Goal: Transaction & Acquisition: Purchase product/service

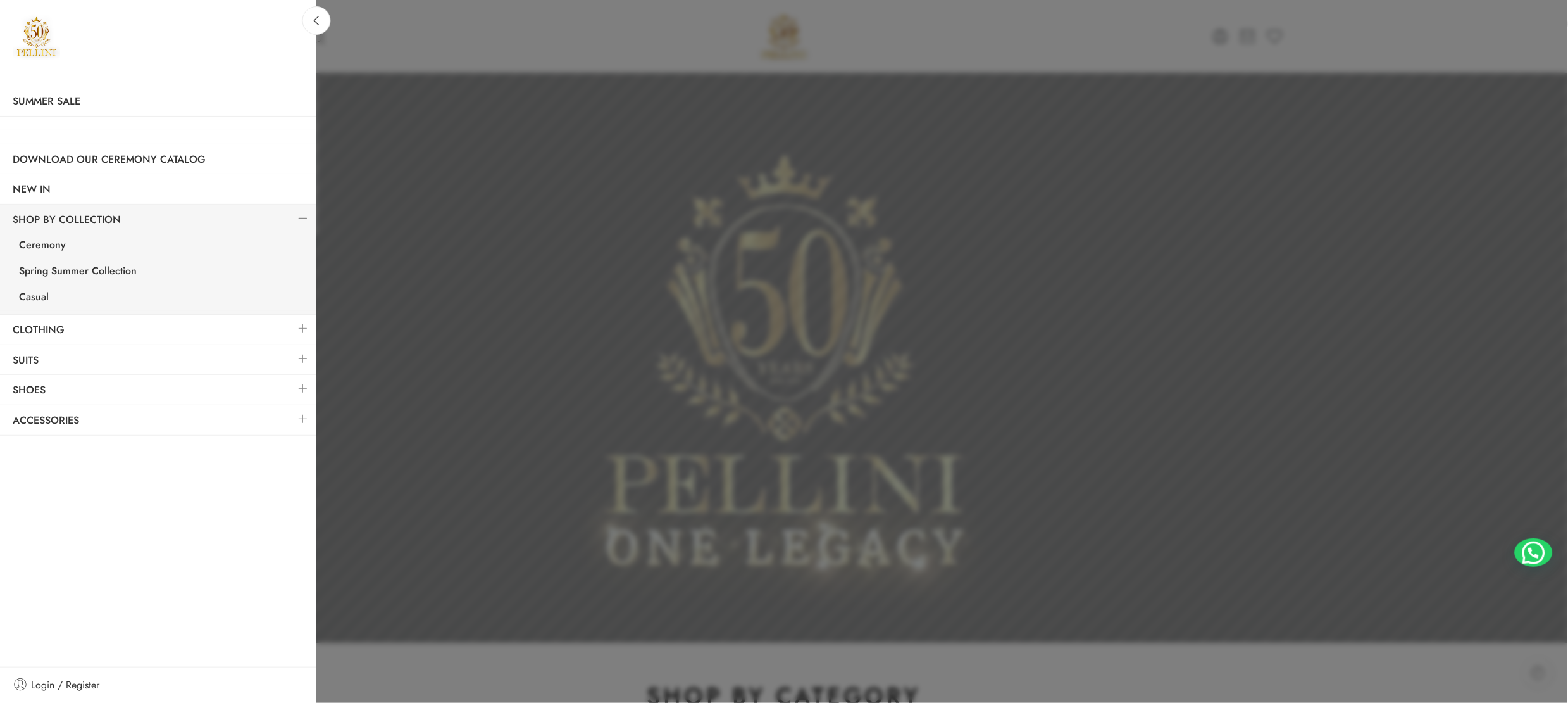
click at [297, 329] on link at bounding box center [303, 329] width 27 height 27
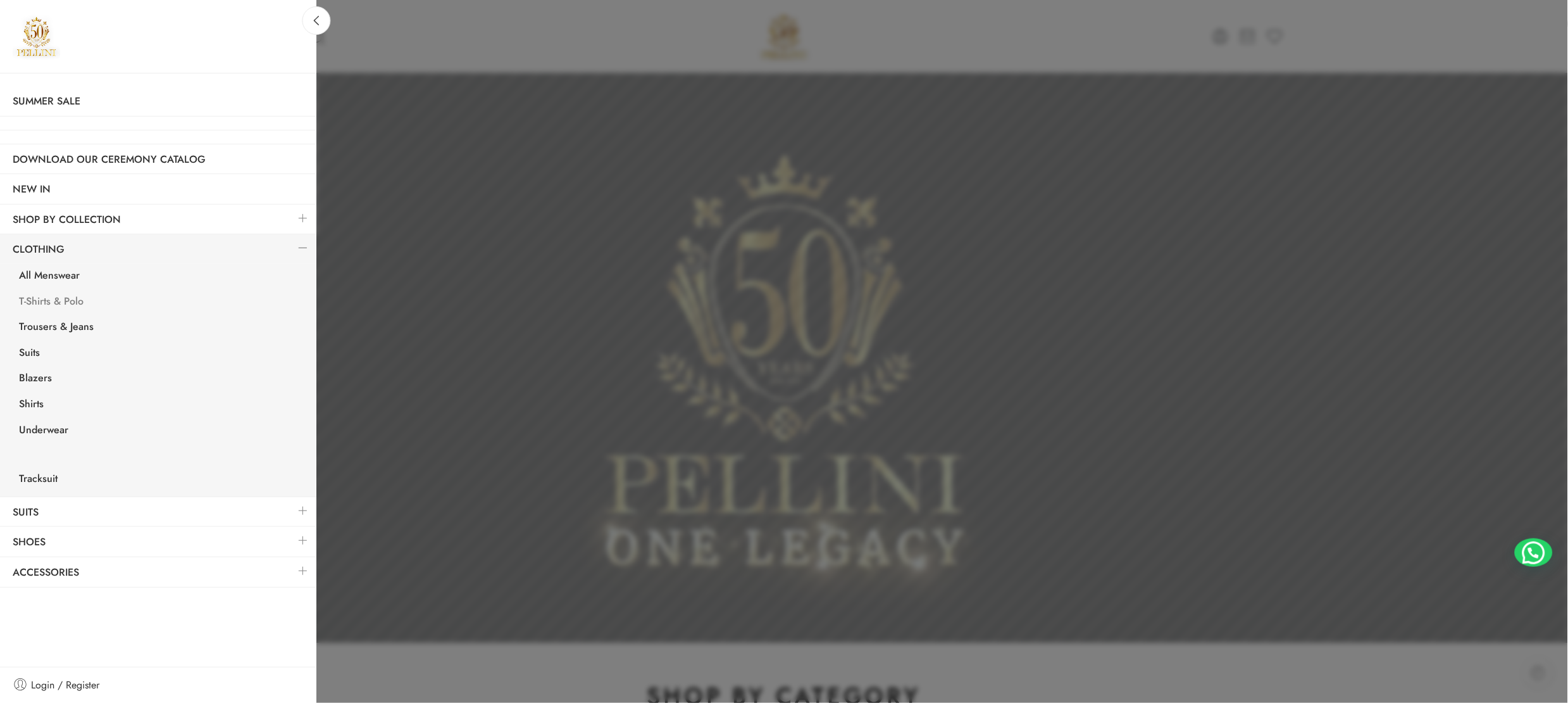
click at [61, 304] on link "T-Shirts & Polo" at bounding box center [162, 303] width 310 height 26
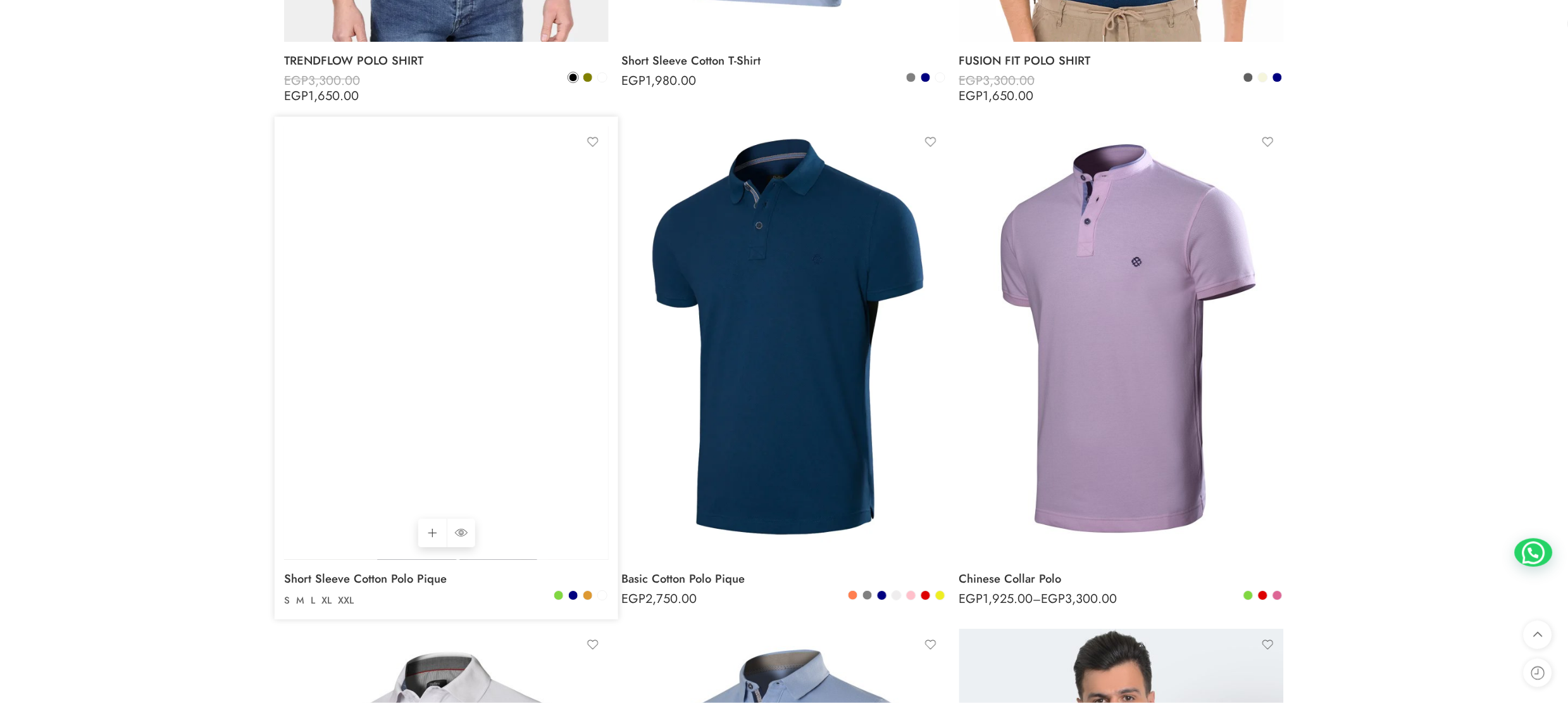
scroll to position [4812, 0]
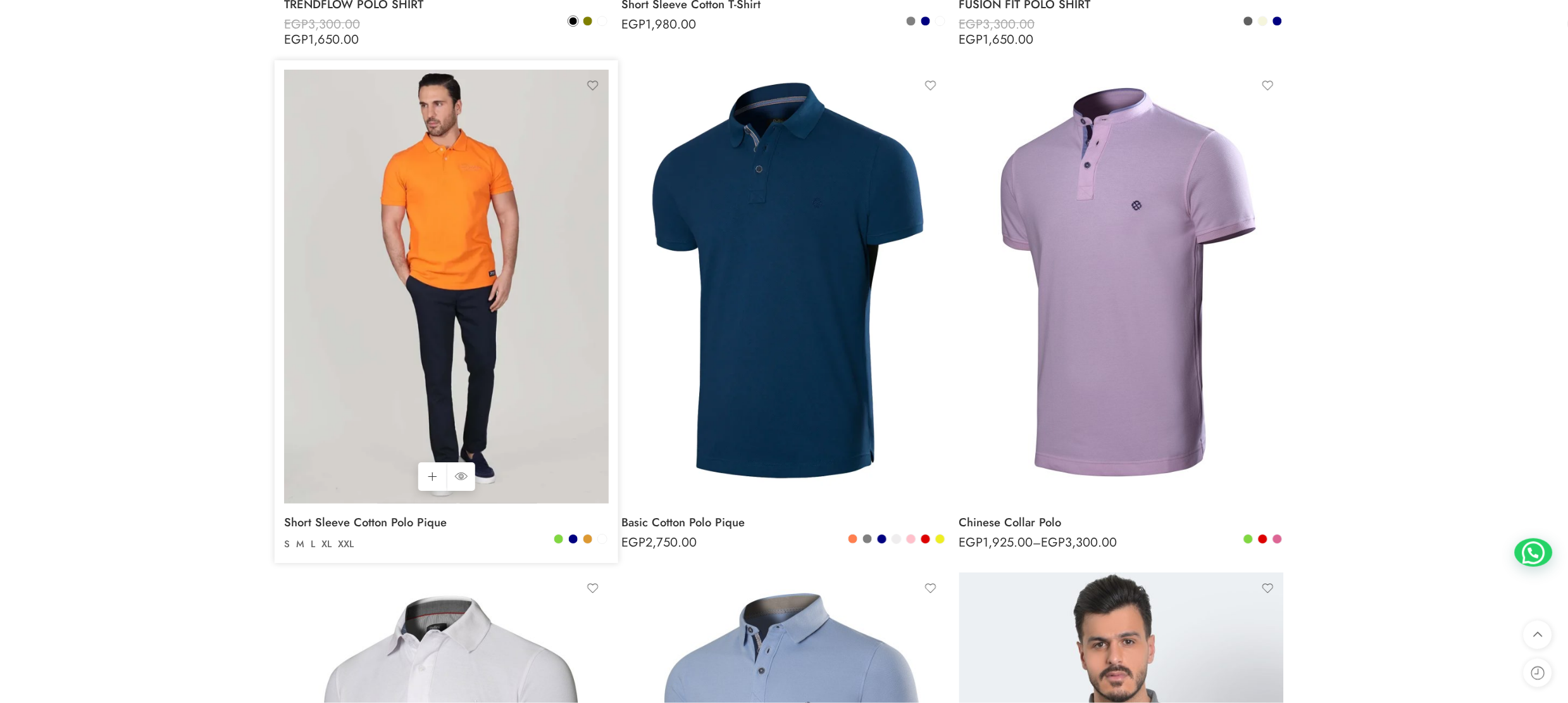
click at [415, 340] on img at bounding box center [446, 286] width 324 height 433
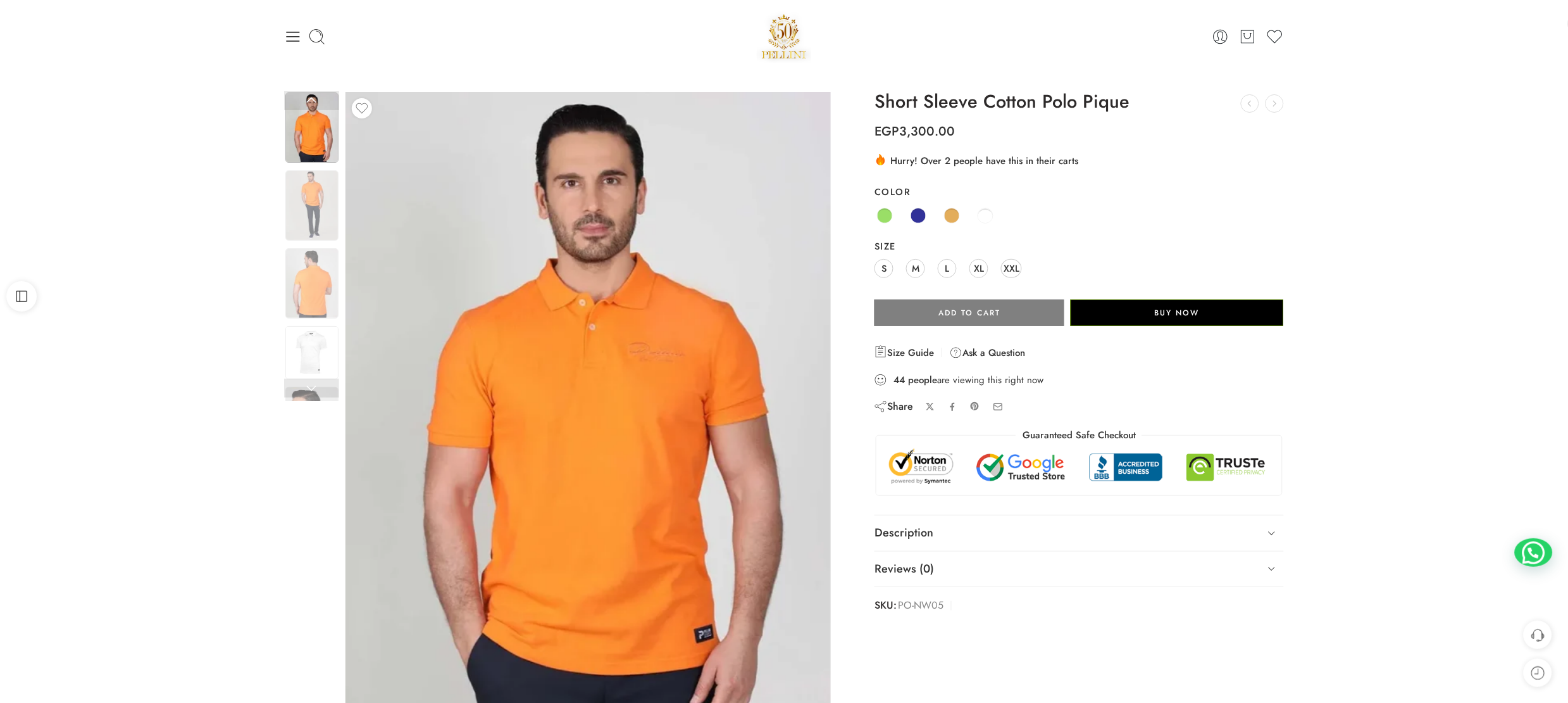
click at [155, 494] on div "Previous Next" at bounding box center [784, 426] width 1568 height 708
